Goal: Task Accomplishment & Management: Manage account settings

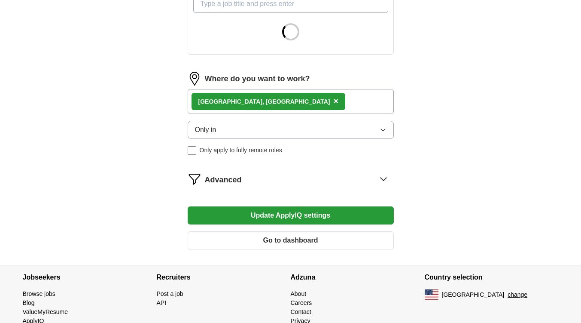
scroll to position [344, 0]
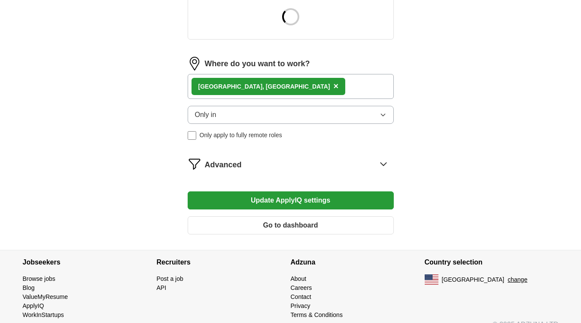
click at [235, 163] on span "Advanced" at bounding box center [223, 165] width 37 height 12
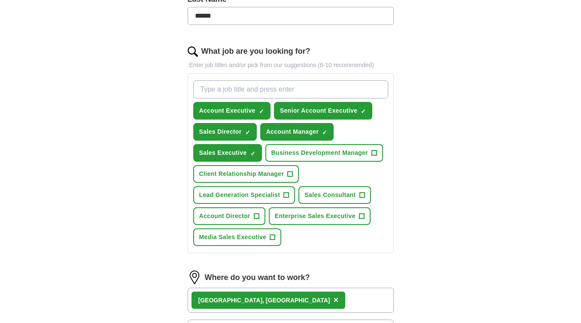
scroll to position [254, 0]
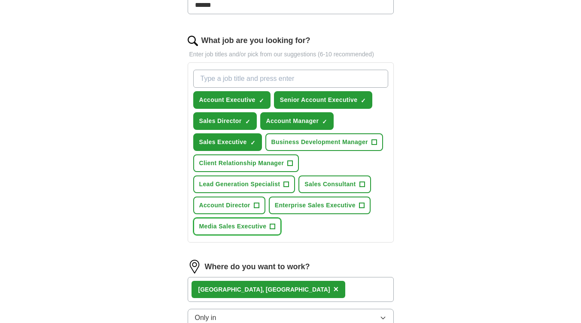
click at [224, 229] on span "Media Sales Executive" at bounding box center [232, 226] width 67 height 9
click at [345, 142] on span "Business Development Manager" at bounding box center [320, 142] width 97 height 9
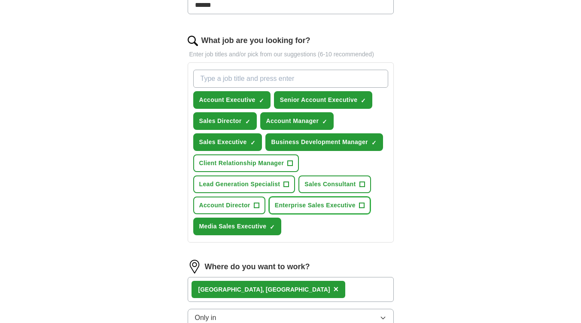
click at [338, 207] on span "Enterprise Sales Executive" at bounding box center [315, 205] width 81 height 9
click at [269, 183] on span "Lead Generation Specialist" at bounding box center [239, 184] width 81 height 9
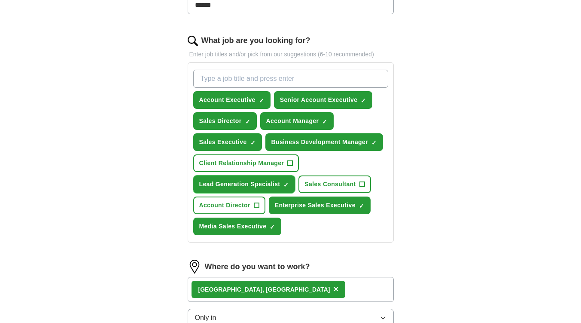
click at [270, 183] on span "Lead Generation Specialist" at bounding box center [239, 184] width 81 height 9
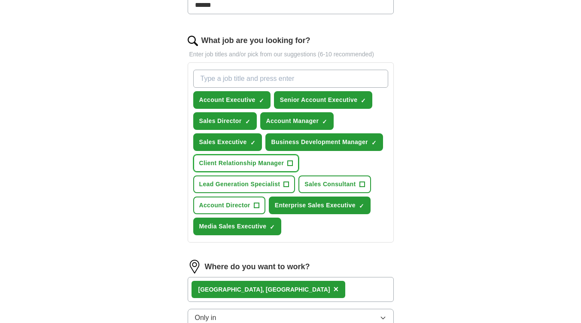
click at [278, 162] on span "Client Relationship Manager" at bounding box center [241, 163] width 85 height 9
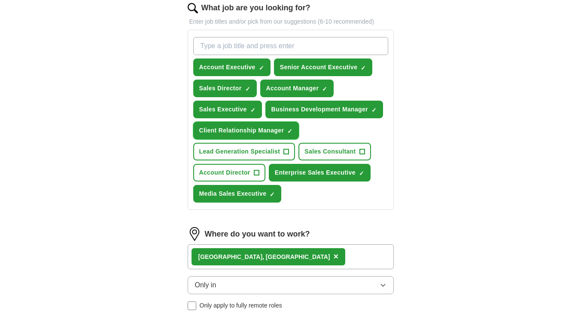
scroll to position [297, 0]
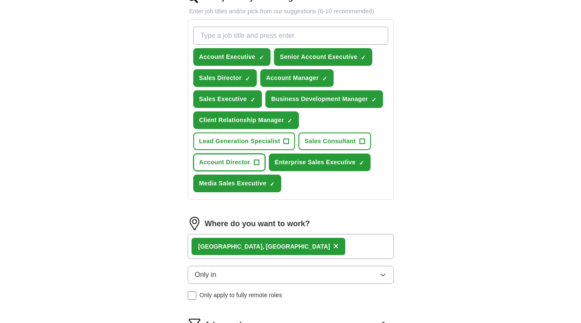
click at [240, 160] on span "Account Director" at bounding box center [224, 162] width 51 height 9
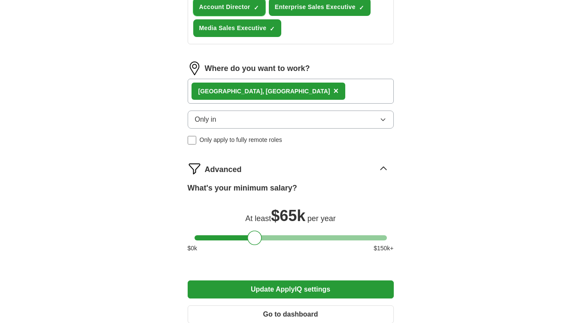
scroll to position [469, 0]
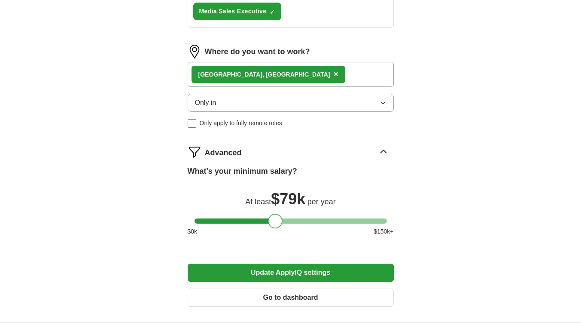
drag, startPoint x: 257, startPoint y: 221, endPoint x: 336, endPoint y: 181, distance: 88.4
click at [283, 223] on div at bounding box center [275, 221] width 15 height 15
click at [355, 114] on div "Only in Only apply to fully remote roles" at bounding box center [291, 111] width 206 height 34
click at [355, 108] on button "Only in" at bounding box center [291, 103] width 206 height 18
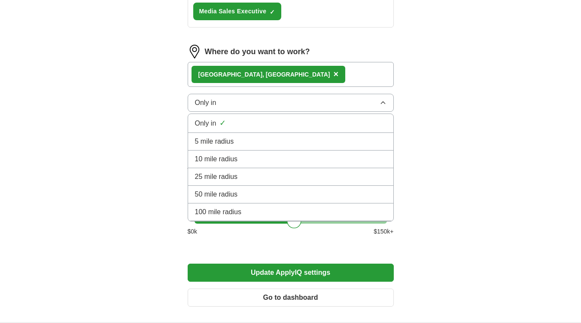
click at [357, 109] on button "Only in" at bounding box center [291, 103] width 206 height 18
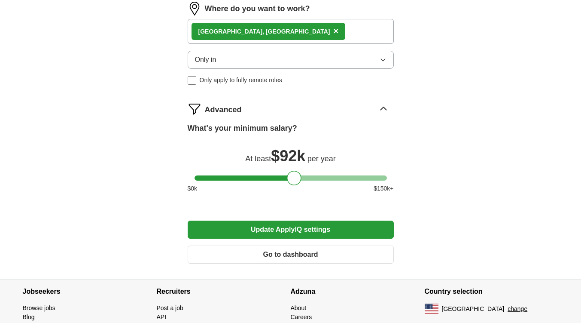
scroll to position [516, 0]
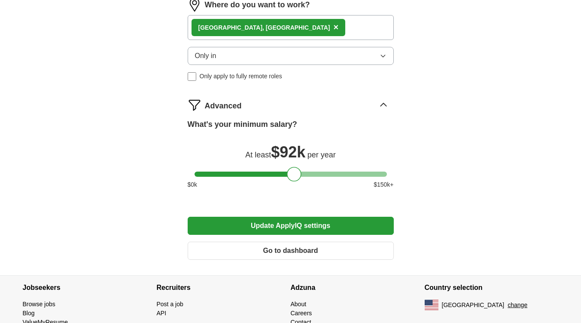
click at [331, 225] on button "Update ApplyIQ settings" at bounding box center [291, 226] width 206 height 18
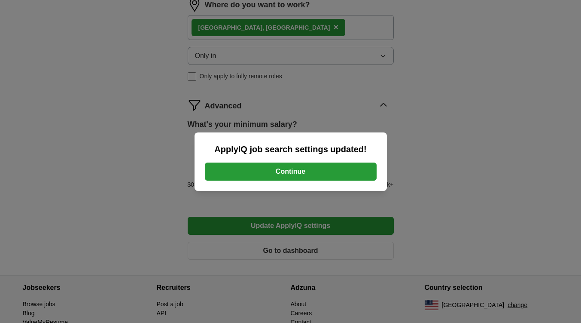
click at [361, 173] on button "Continue" at bounding box center [291, 171] width 172 height 18
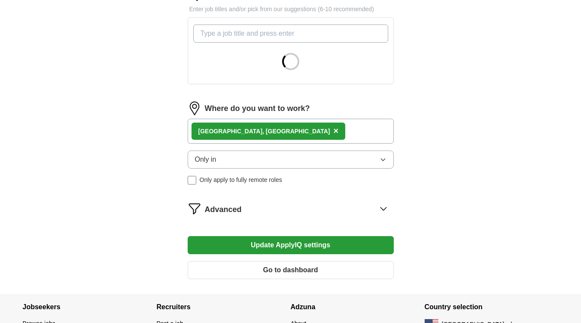
scroll to position [301, 0]
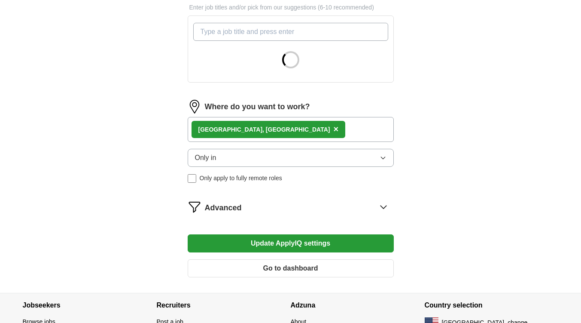
click at [312, 160] on button "Only in" at bounding box center [291, 158] width 206 height 18
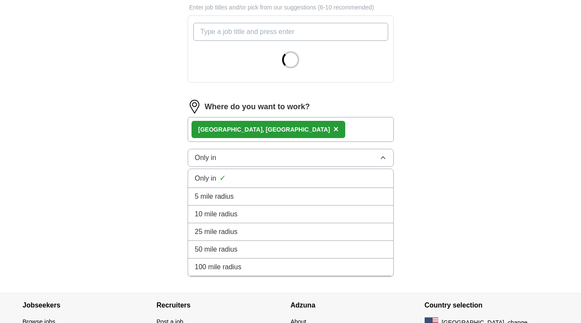
click at [313, 158] on button "Only in" at bounding box center [291, 158] width 206 height 18
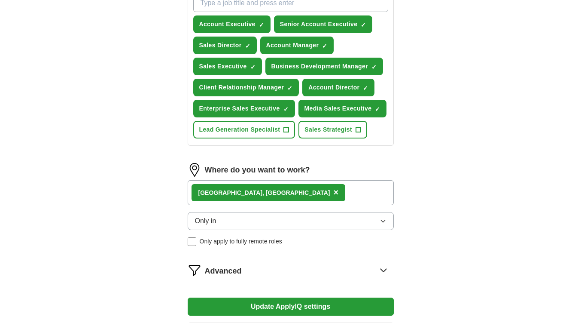
scroll to position [387, 0]
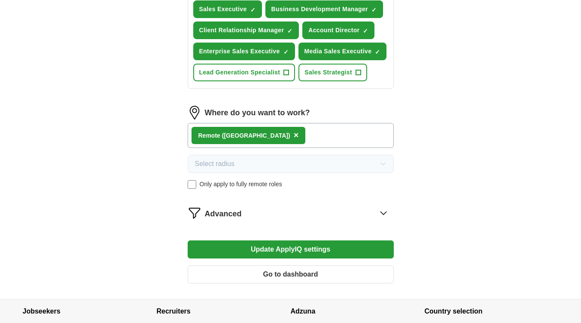
click at [284, 249] on button "Update ApplyIQ settings" at bounding box center [291, 249] width 206 height 18
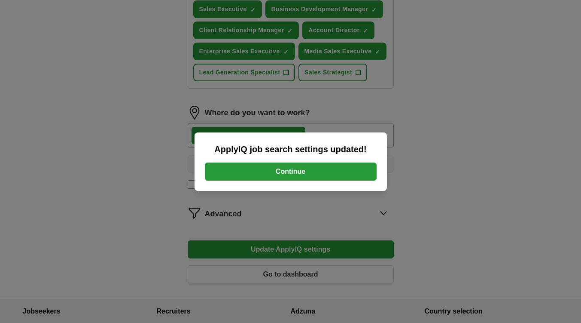
click at [322, 175] on button "Continue" at bounding box center [291, 171] width 172 height 18
